Goal: Entertainment & Leisure: Consume media (video, audio)

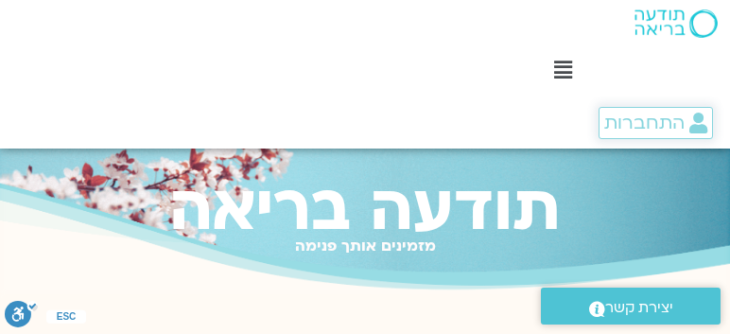
click at [624, 125] on span "התחברות" at bounding box center [644, 123] width 80 height 21
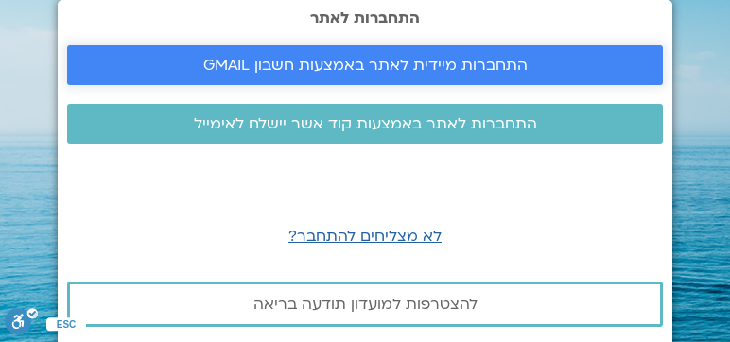
click at [345, 65] on span "התחברות מיידית לאתר באמצעות חשבון GMAIL" at bounding box center [365, 65] width 324 height 17
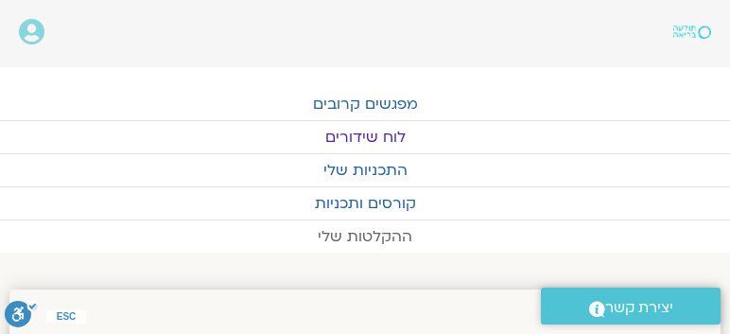
click at [380, 226] on link "ההקלטות שלי" at bounding box center [365, 236] width 730 height 32
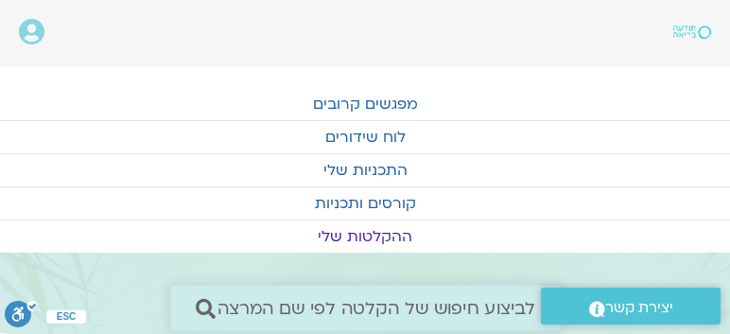
click at [210, 307] on icon at bounding box center [205, 308] width 20 height 20
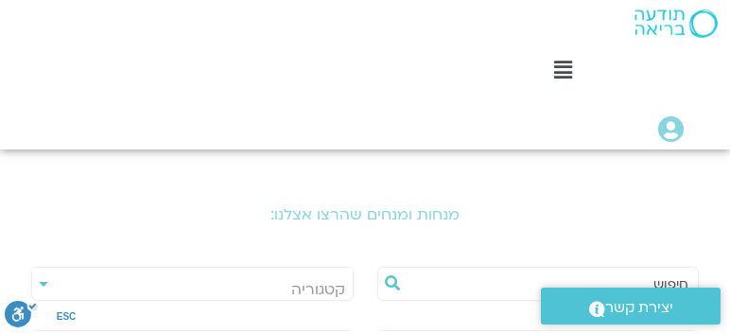
scroll to position [378, 0]
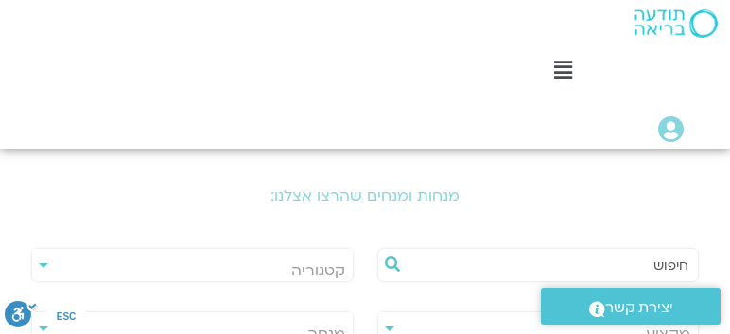
click at [529, 262] on input "text" at bounding box center [548, 265] width 283 height 32
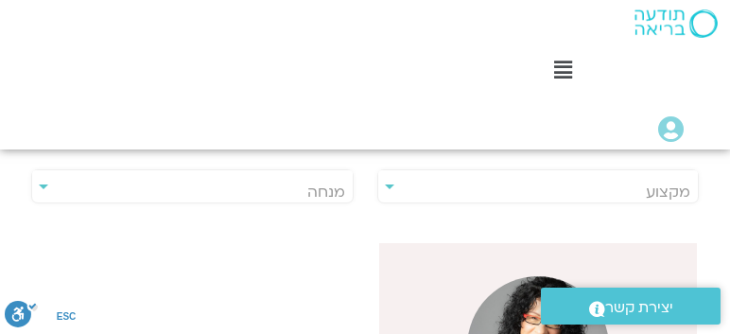
scroll to position [540, 0]
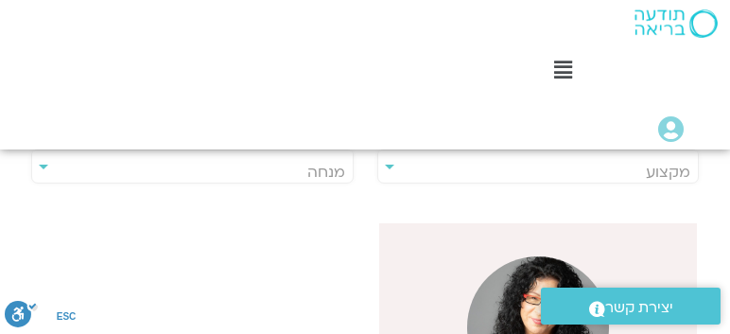
type input "[PERSON_NAME]"
click at [529, 263] on img at bounding box center [538, 327] width 142 height 142
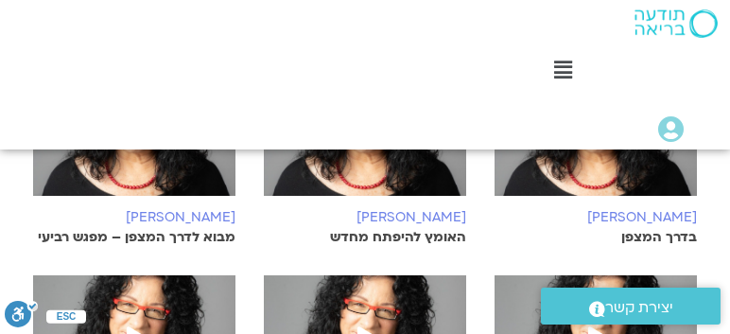
scroll to position [918, 0]
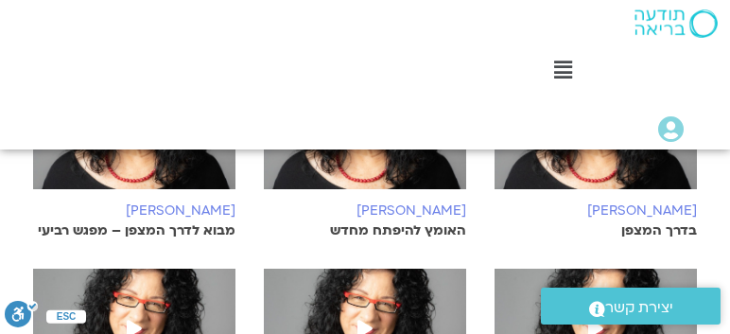
click at [637, 223] on p "בדרך המצפן" at bounding box center [595, 230] width 202 height 15
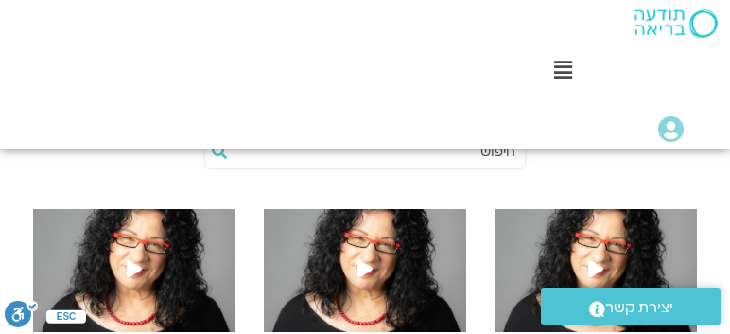
scroll to position [756, 0]
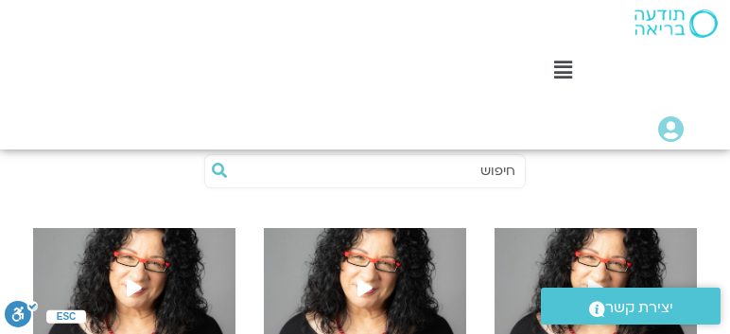
click at [442, 236] on img at bounding box center [365, 299] width 202 height 142
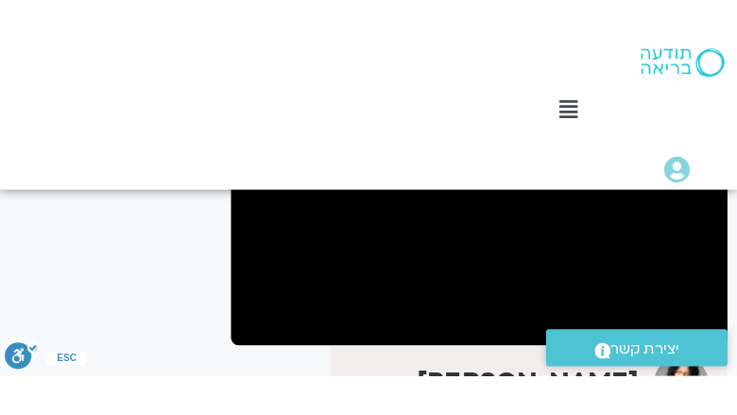
scroll to position [323, 0]
